Goal: Task Accomplishment & Management: Complete application form

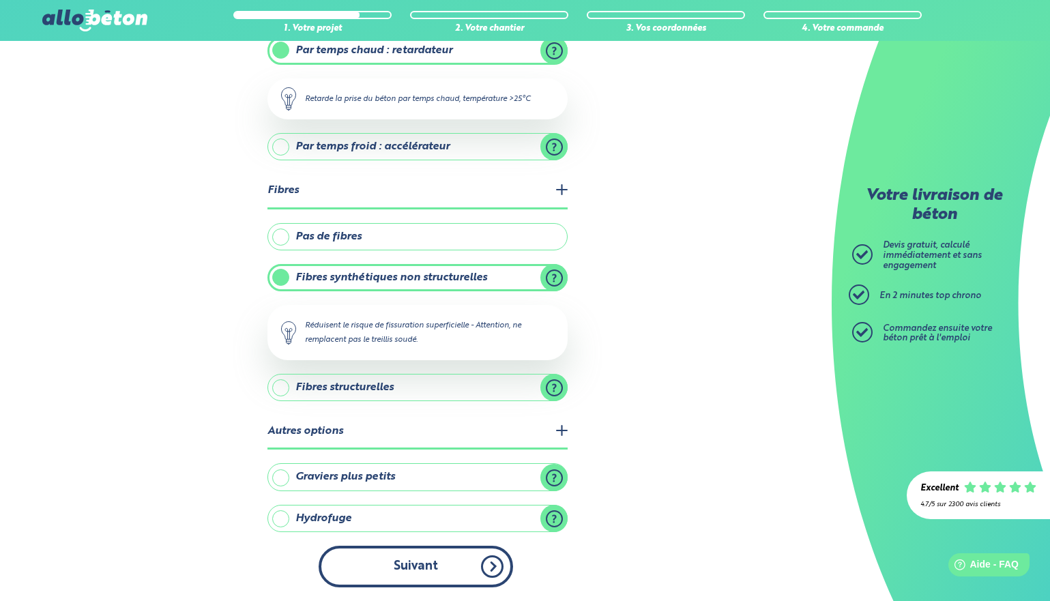
click at [428, 580] on button "Suivant" at bounding box center [416, 567] width 194 height 42
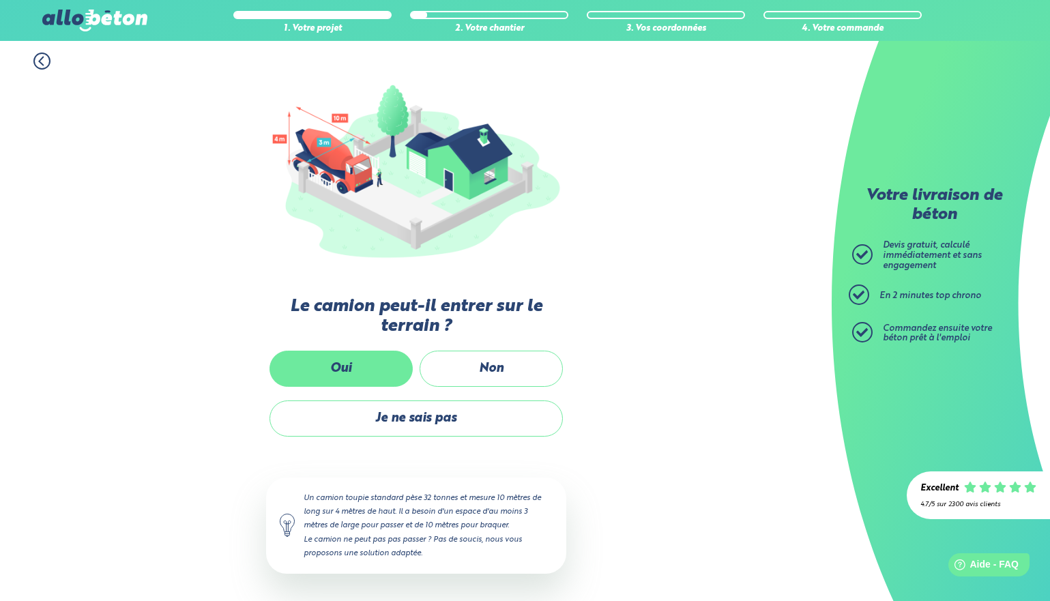
click at [379, 372] on label "Oui" at bounding box center [340, 369] width 143 height 36
click at [0, 0] on input "Oui" at bounding box center [0, 0] width 0 height 0
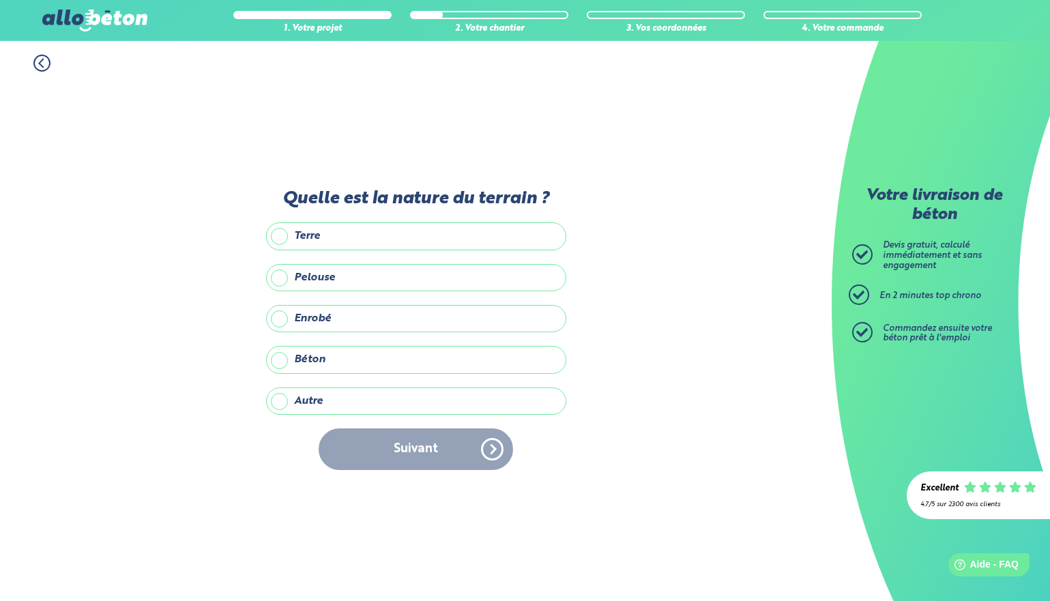
click at [311, 236] on label "Terre" at bounding box center [416, 235] width 300 height 27
click at [0, 0] on input "Terre" at bounding box center [0, 0] width 0 height 0
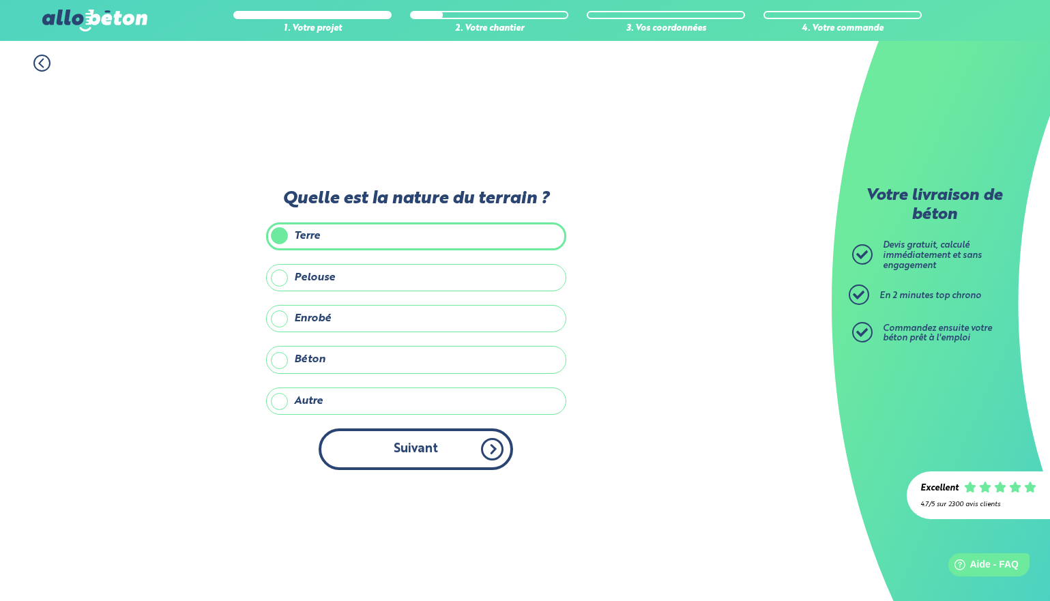
click at [436, 451] on button "Suivant" at bounding box center [416, 449] width 194 height 42
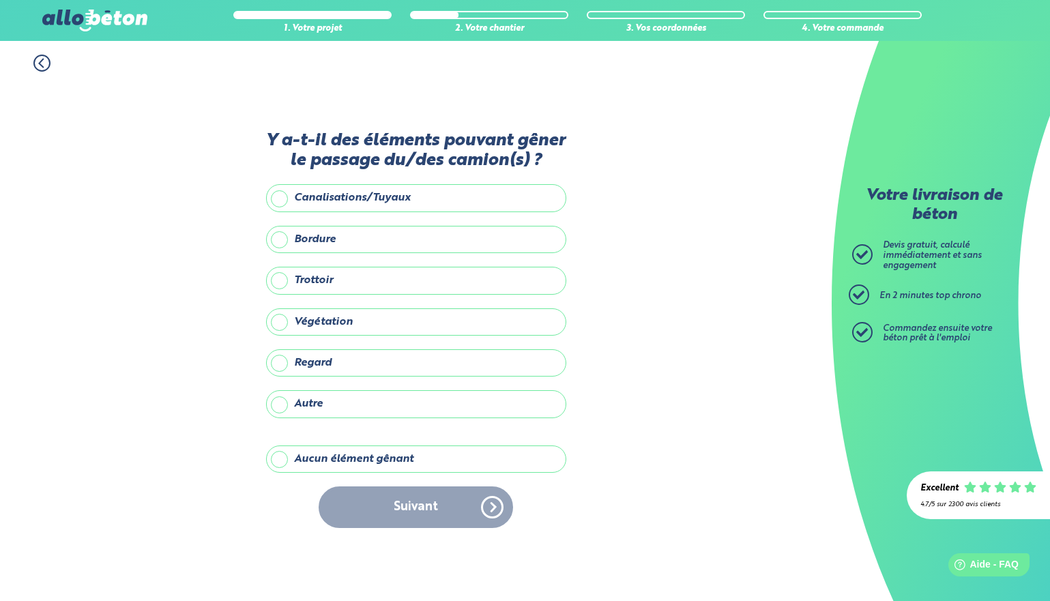
click at [283, 204] on label "Canalisations/Tuyaux" at bounding box center [416, 197] width 300 height 27
click at [0, 0] on input "Canalisations/Tuyaux" at bounding box center [0, 0] width 0 height 0
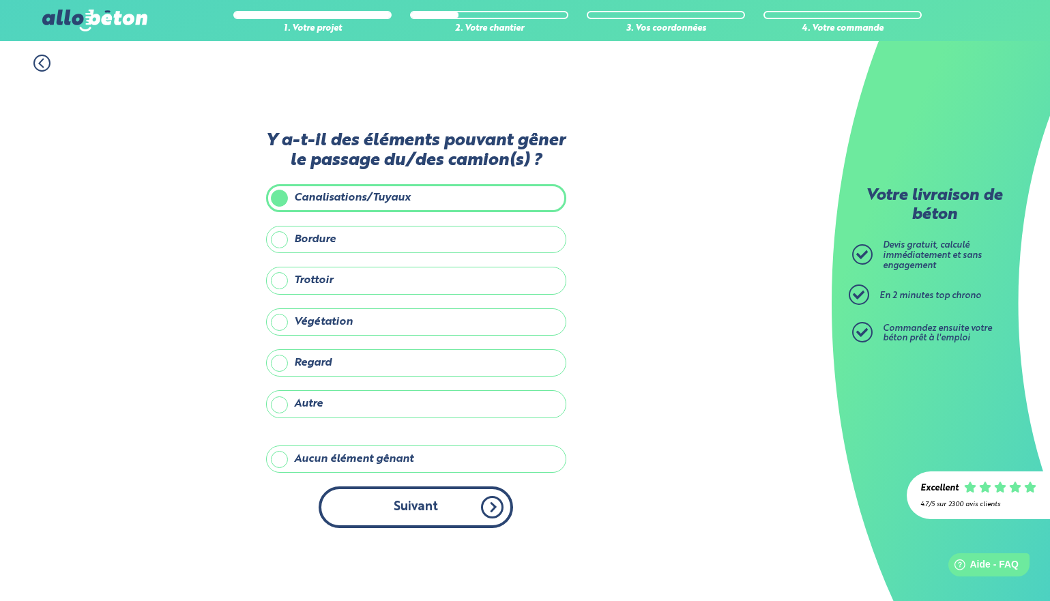
click at [441, 513] on button "Suivant" at bounding box center [416, 507] width 194 height 42
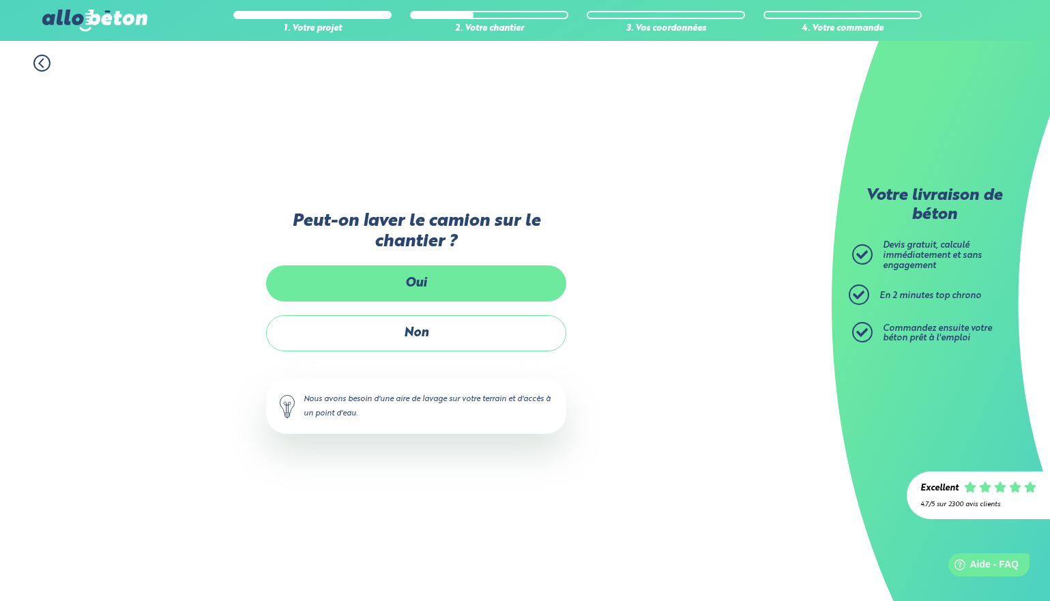
click at [431, 287] on label "Oui" at bounding box center [416, 283] width 300 height 36
click at [0, 0] on input "Oui" at bounding box center [0, 0] width 0 height 0
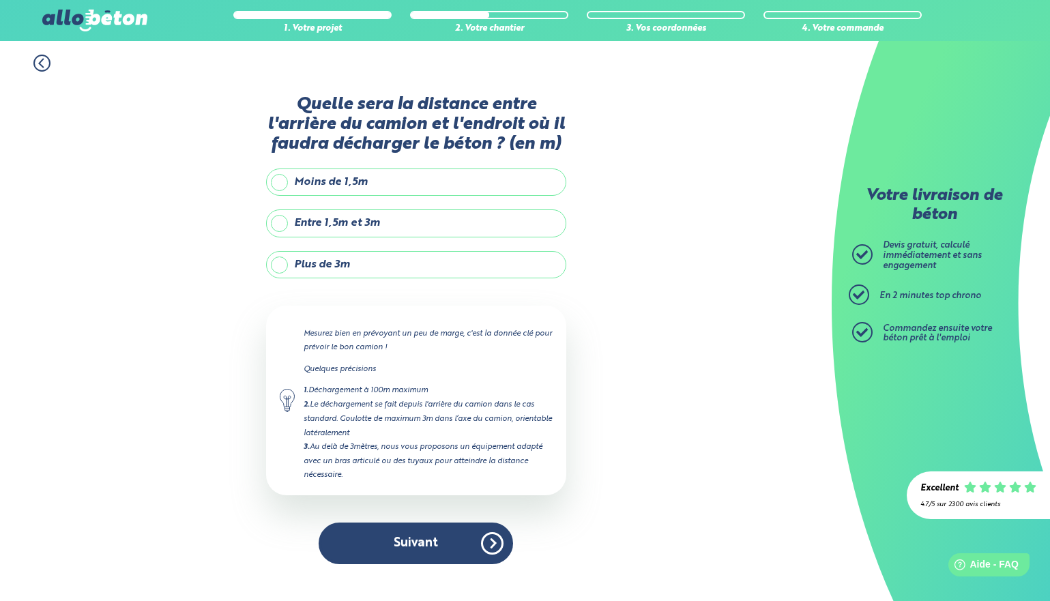
click at [350, 243] on div "Quelle sera la distance entre l'arrière du camion et l'endroit où il faudra déc…" at bounding box center [416, 337] width 300 height 484
click at [326, 270] on label "Plus de 3m" at bounding box center [416, 264] width 300 height 27
click at [0, 0] on input "Plus de 3m" at bounding box center [0, 0] width 0 height 0
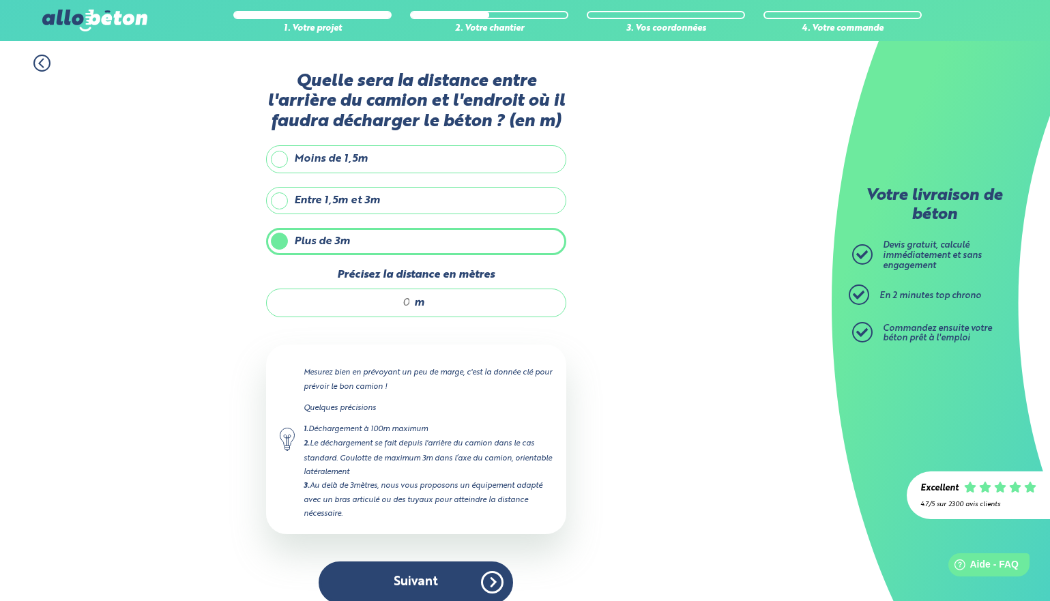
scroll to position [14, 0]
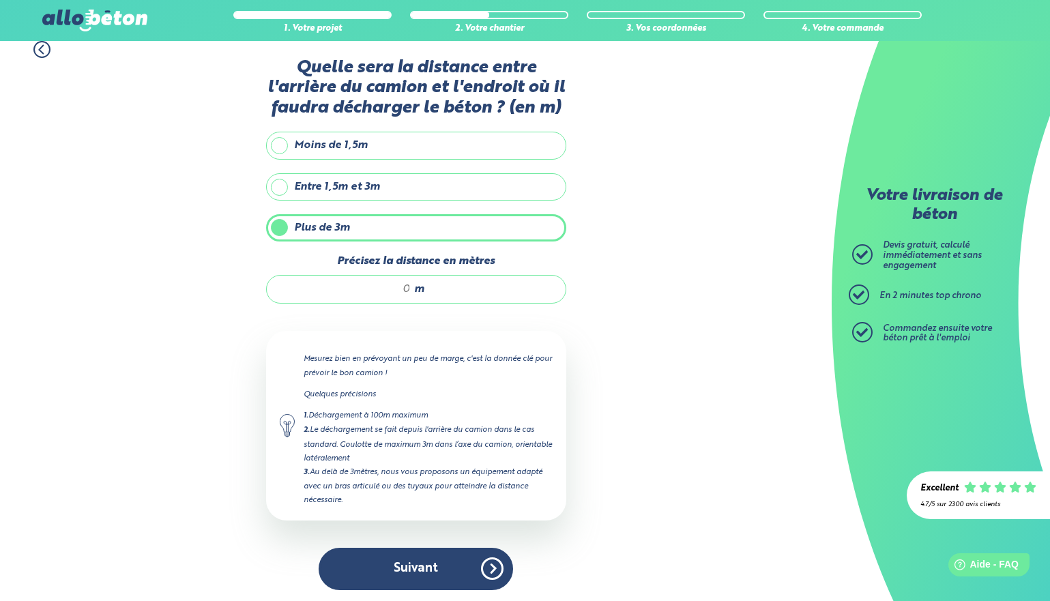
click at [398, 292] on input "Précisez la distance en mètres" at bounding box center [345, 289] width 130 height 14
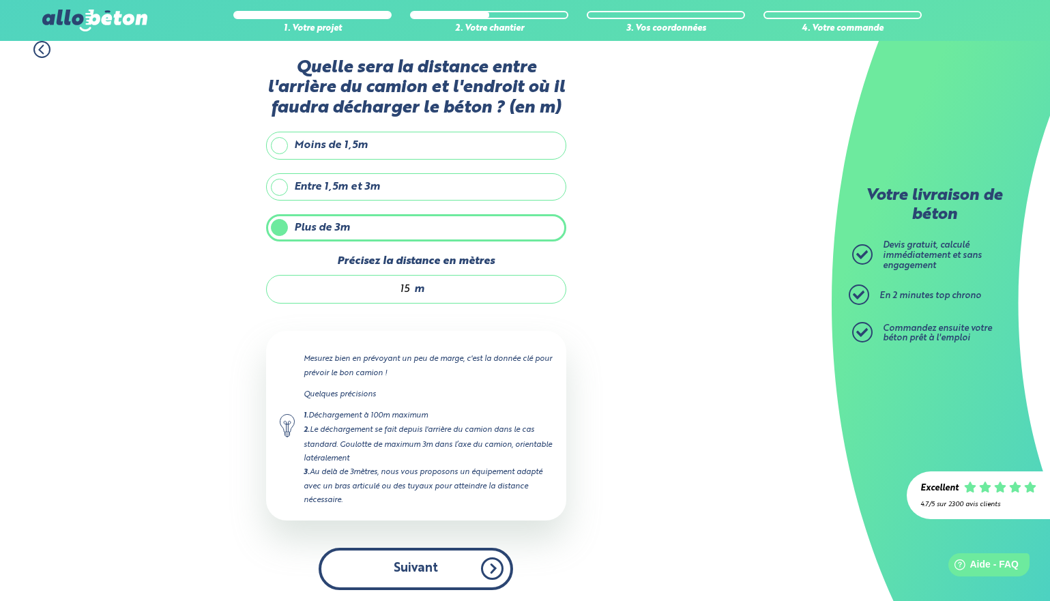
type input "15"
click at [413, 558] on button "Suivant" at bounding box center [416, 569] width 194 height 42
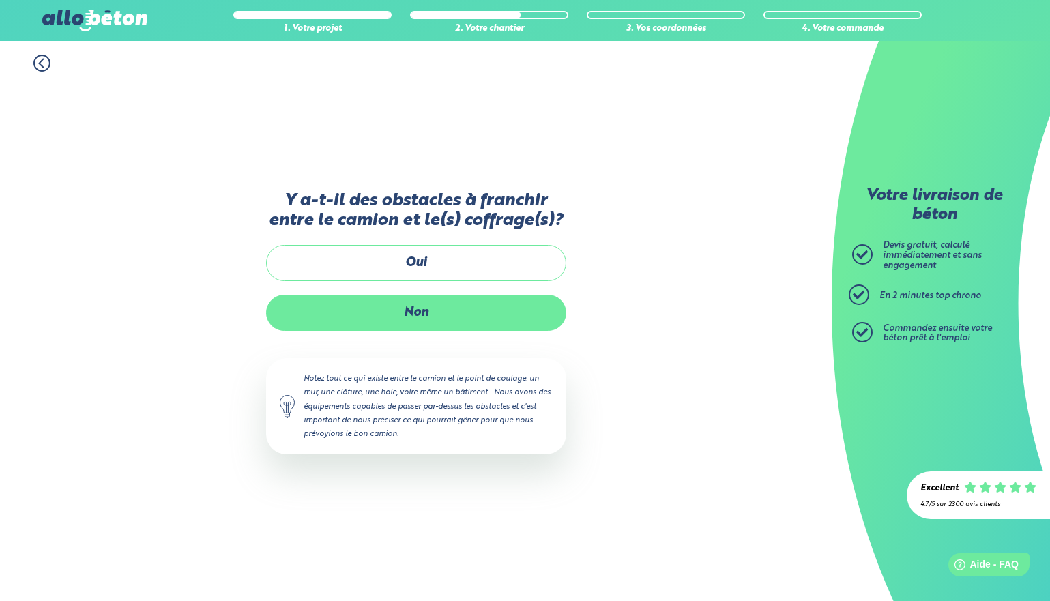
click at [407, 322] on label "Non" at bounding box center [416, 313] width 300 height 36
click at [0, 0] on input "Non" at bounding box center [0, 0] width 0 height 0
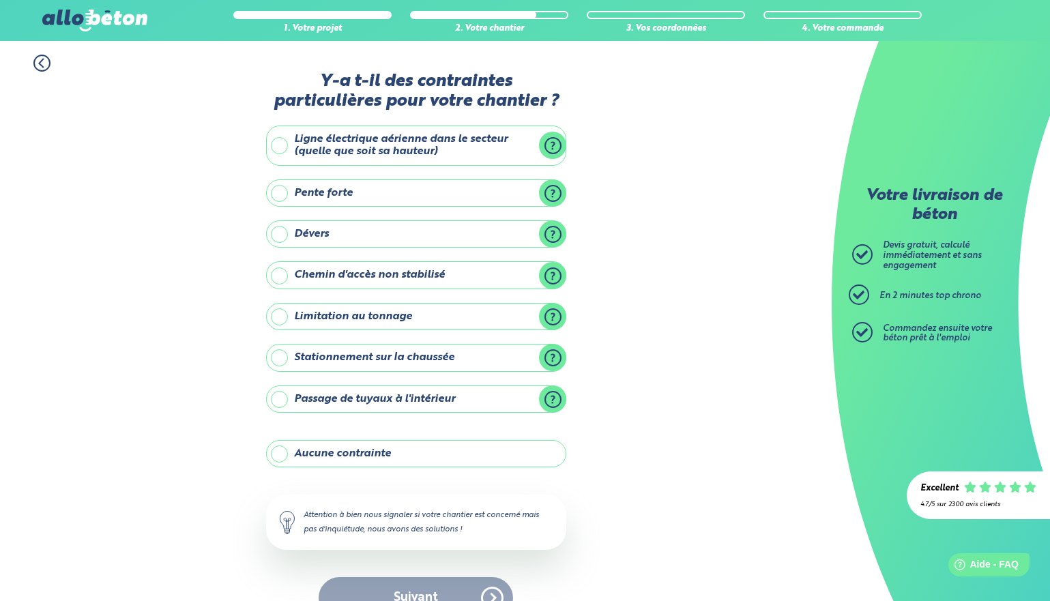
click at [408, 400] on label "Passage de tuyaux à l'intérieur" at bounding box center [416, 398] width 300 height 27
click at [0, 0] on input "Passage de tuyaux à l'intérieur" at bounding box center [0, 0] width 0 height 0
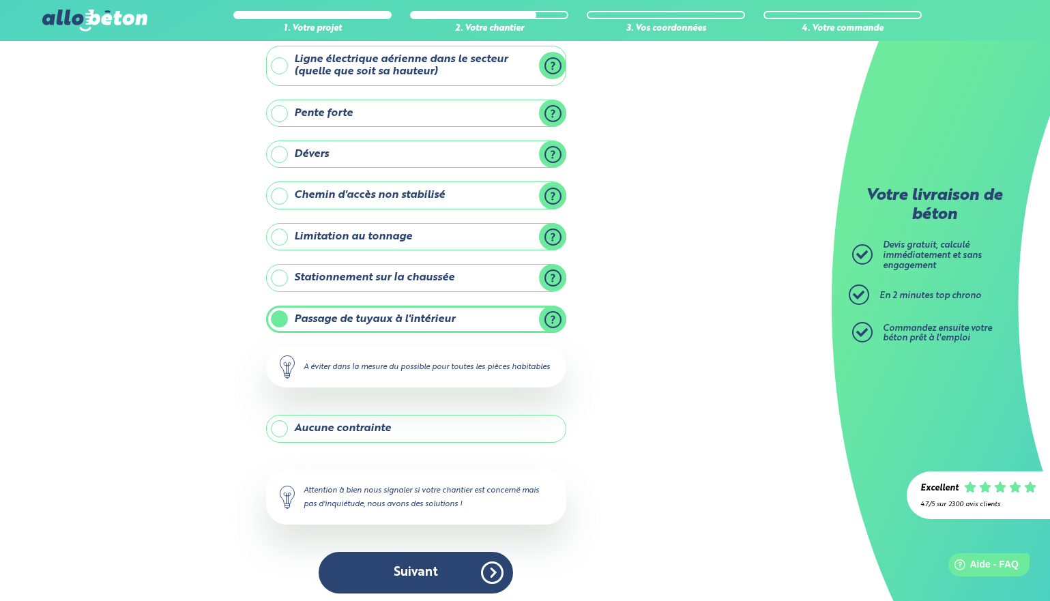
scroll to position [100, 0]
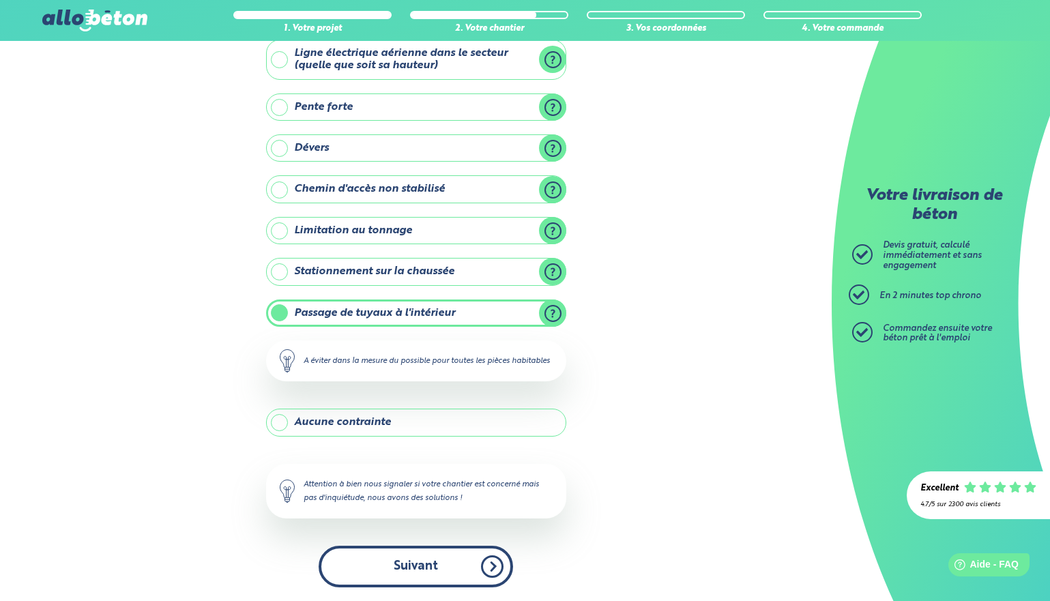
click at [450, 559] on button "Suivant" at bounding box center [416, 567] width 194 height 42
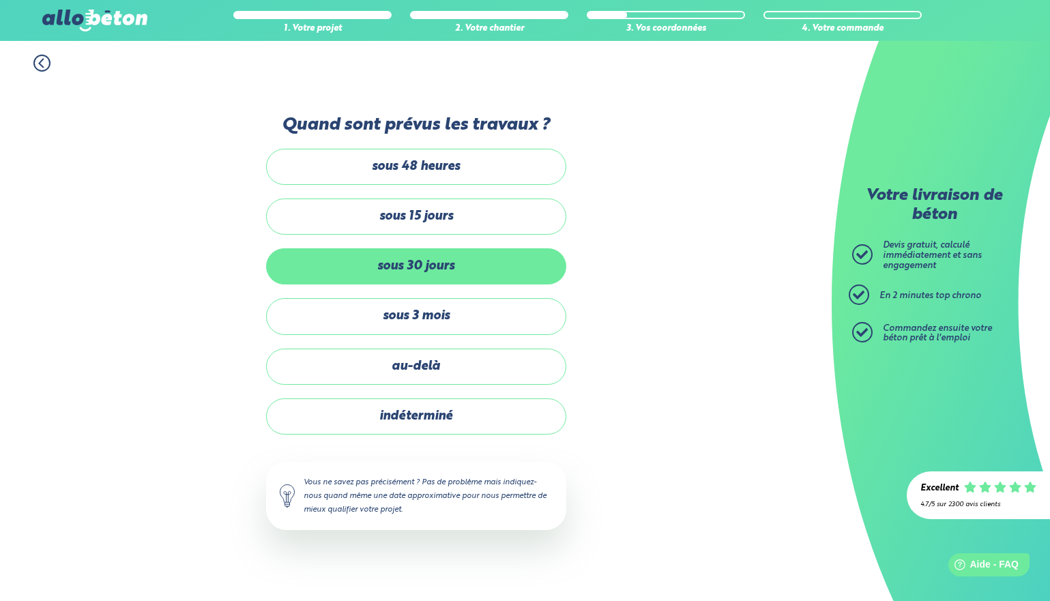
click at [435, 269] on label "sous 30 jours" at bounding box center [416, 266] width 300 height 36
click at [0, 0] on input "sous 30 jours" at bounding box center [0, 0] width 0 height 0
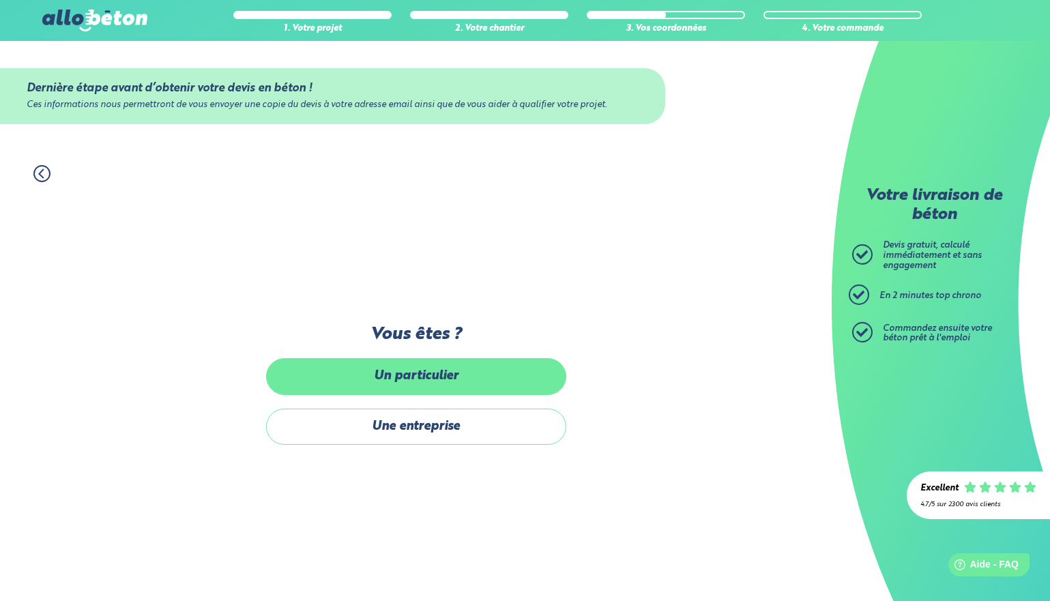
click at [417, 367] on label "Un particulier" at bounding box center [416, 376] width 300 height 36
click at [0, 0] on input "Un particulier" at bounding box center [0, 0] width 0 height 0
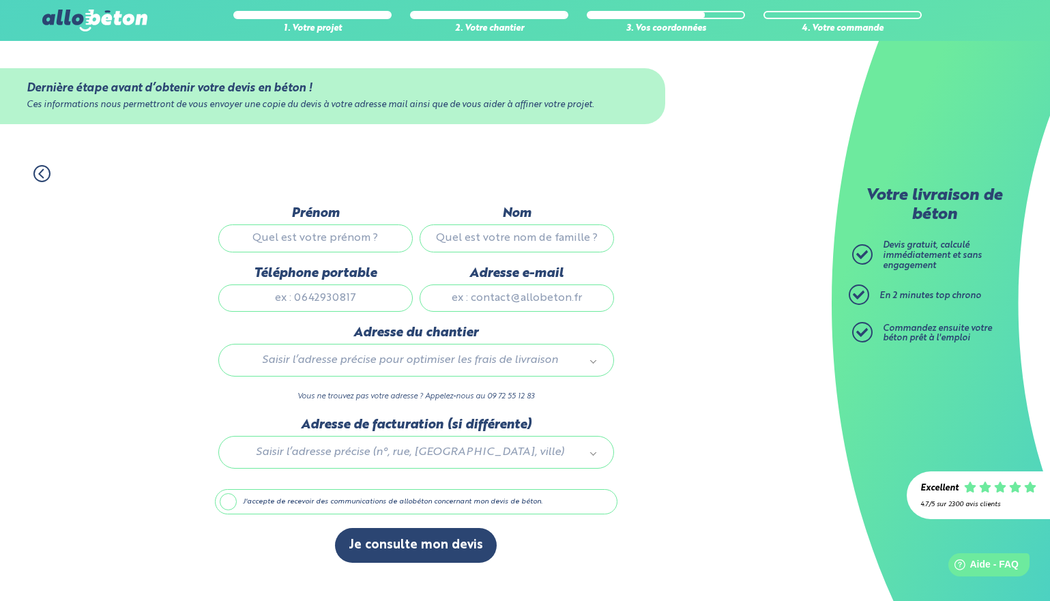
click at [285, 240] on input "Prénom" at bounding box center [315, 237] width 194 height 27
type input "Ajith"
type input "Muthu"
type input "0753455625"
type input "[EMAIL_ADDRESS][DOMAIN_NAME]"
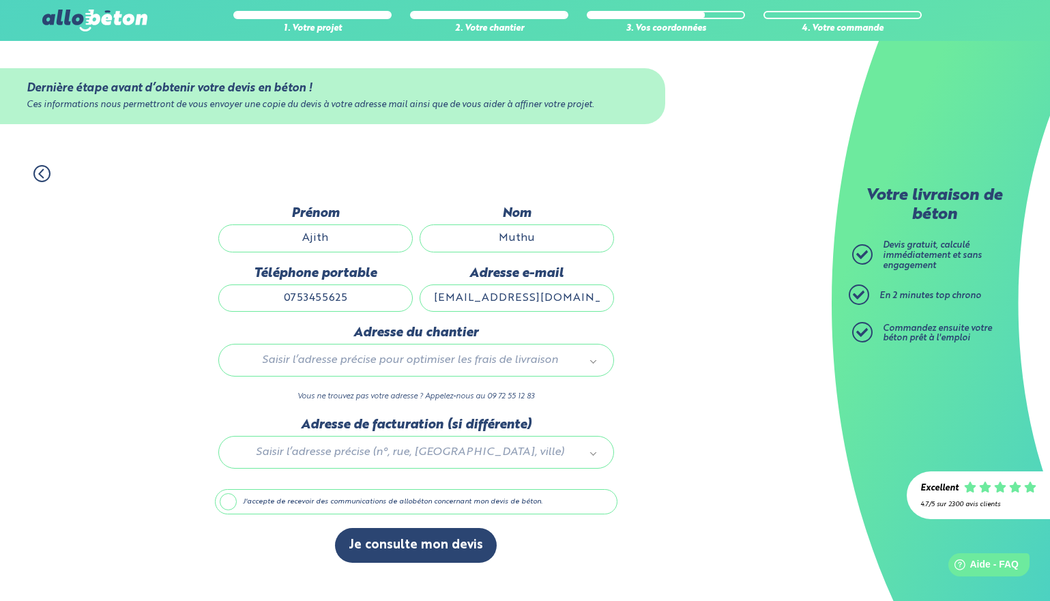
click at [312, 370] on div "Saisir l’adresse précise pour optimiser les frais de livraison" at bounding box center [416, 360] width 396 height 33
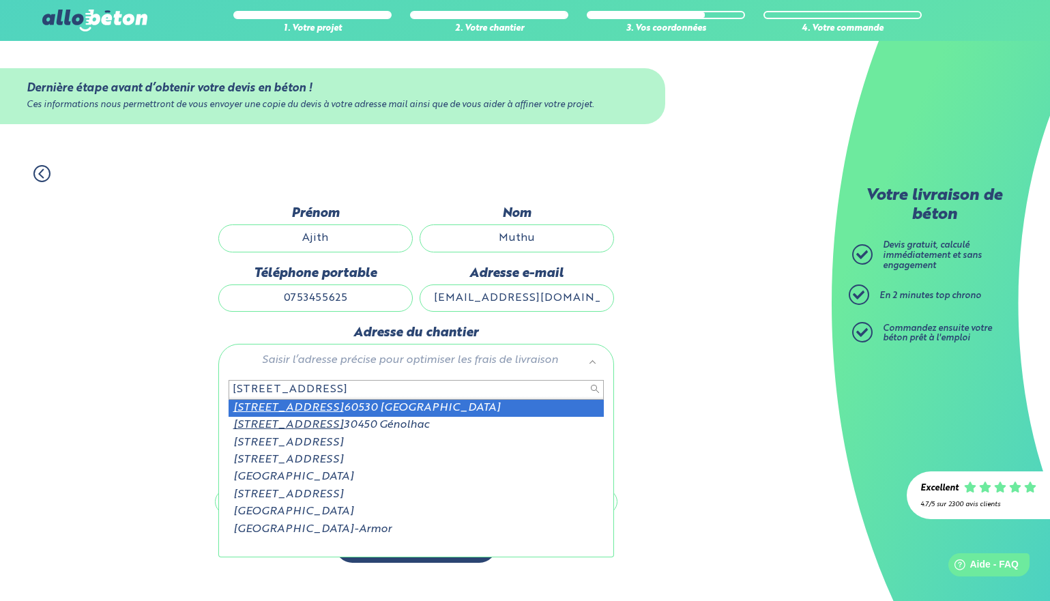
type input "[STREET_ADDRESS]"
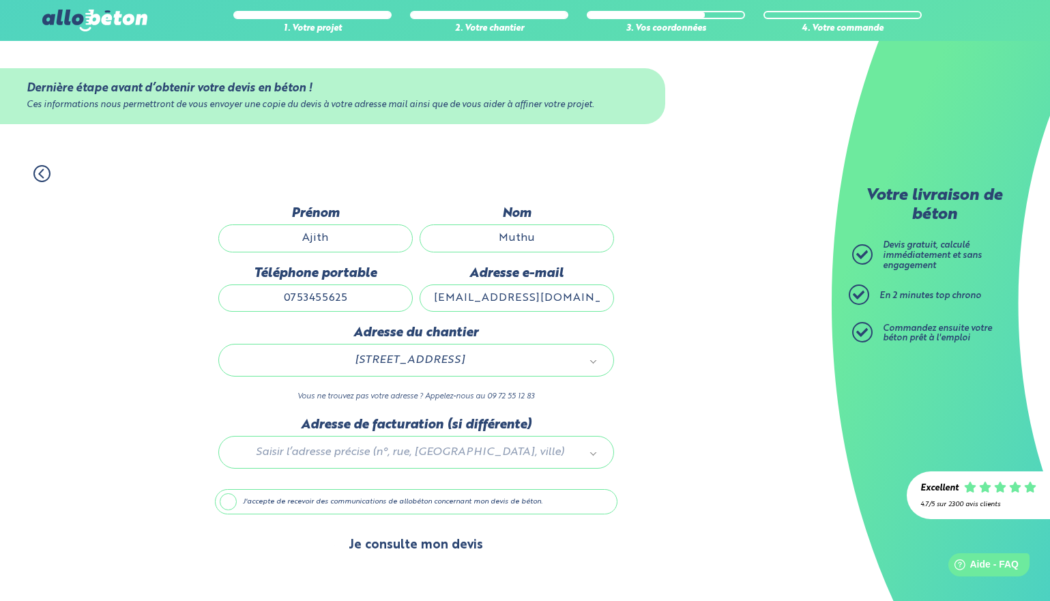
click at [386, 539] on button "Je consulte mon devis" at bounding box center [416, 545] width 162 height 35
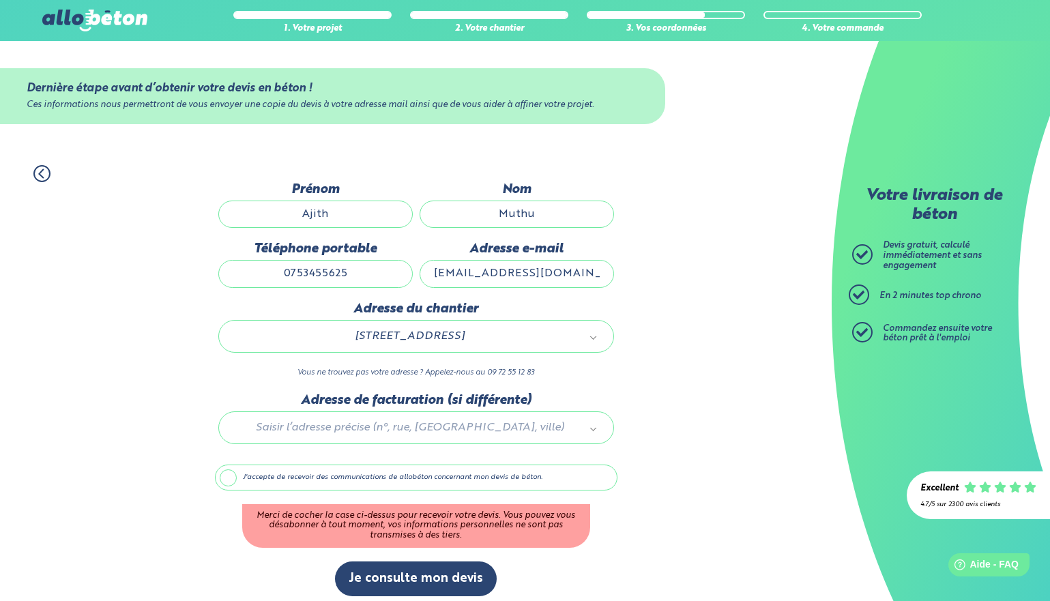
scroll to position [9, 0]
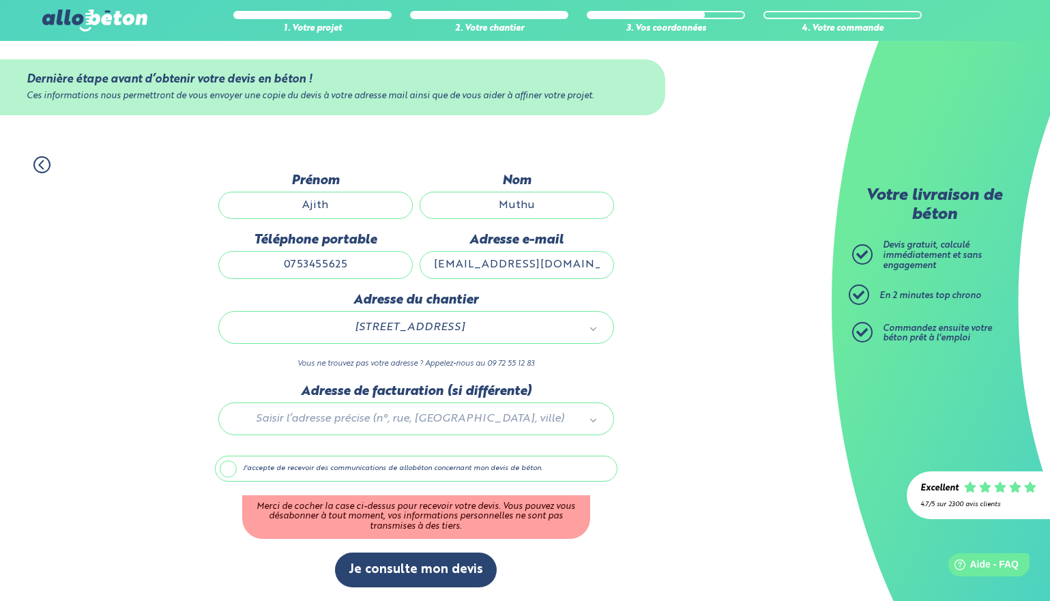
click at [345, 476] on label "J'accepte de recevoir des communications de allobéton concernant mon devis de b…" at bounding box center [416, 469] width 403 height 26
click at [0, 0] on input "J'accepte de recevoir des communications de allobéton concernant mon devis de b…" at bounding box center [0, 0] width 0 height 0
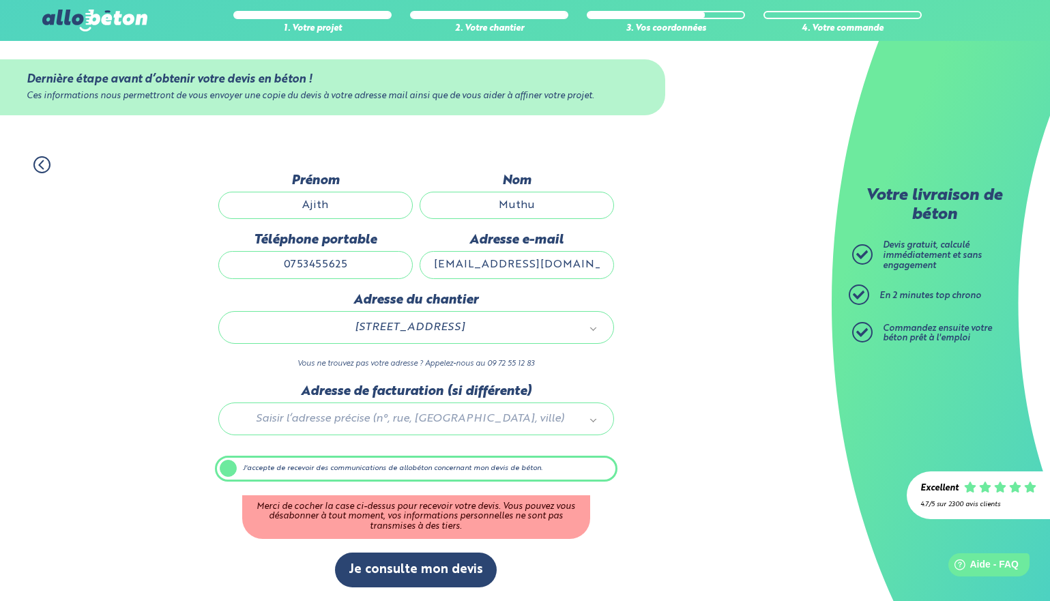
scroll to position [0, 0]
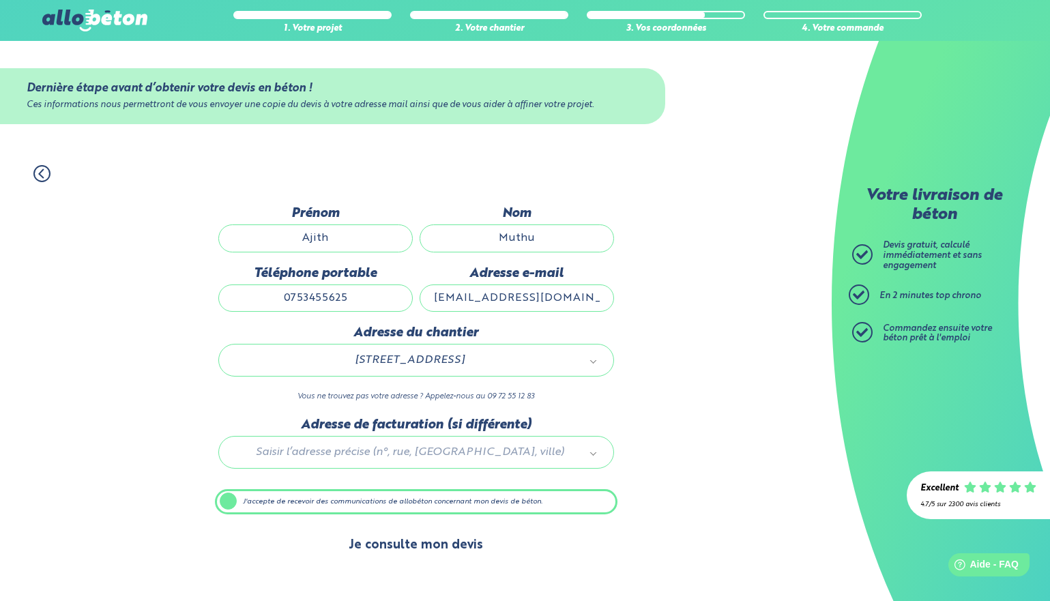
click at [451, 548] on button "Je consulte mon devis" at bounding box center [416, 545] width 162 height 35
